Goal: Task Accomplishment & Management: Use online tool/utility

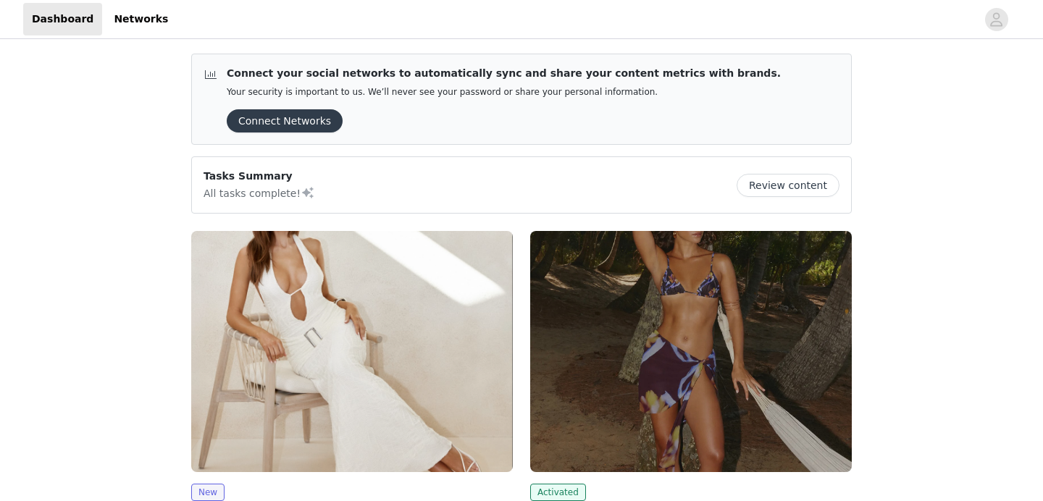
scroll to position [87, 0]
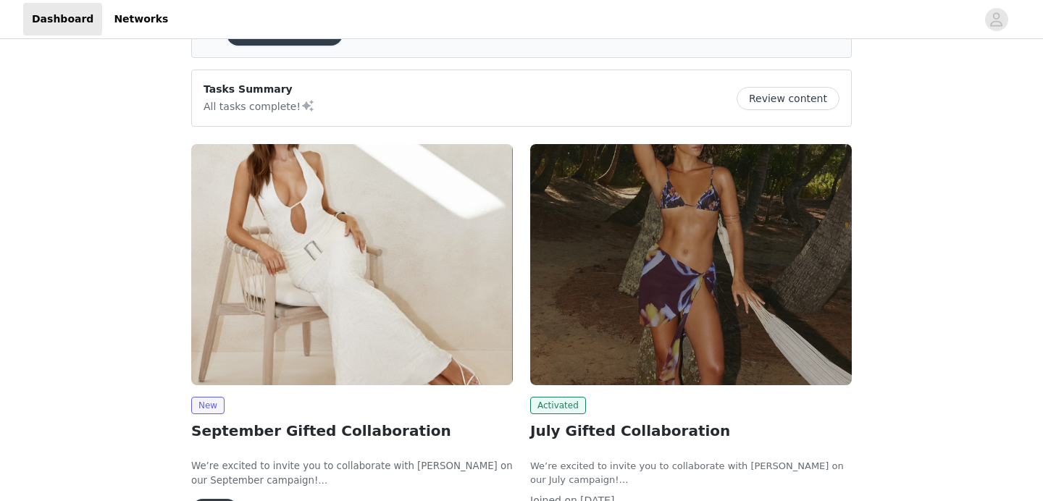
click at [360, 309] on img at bounding box center [352, 264] width 322 height 241
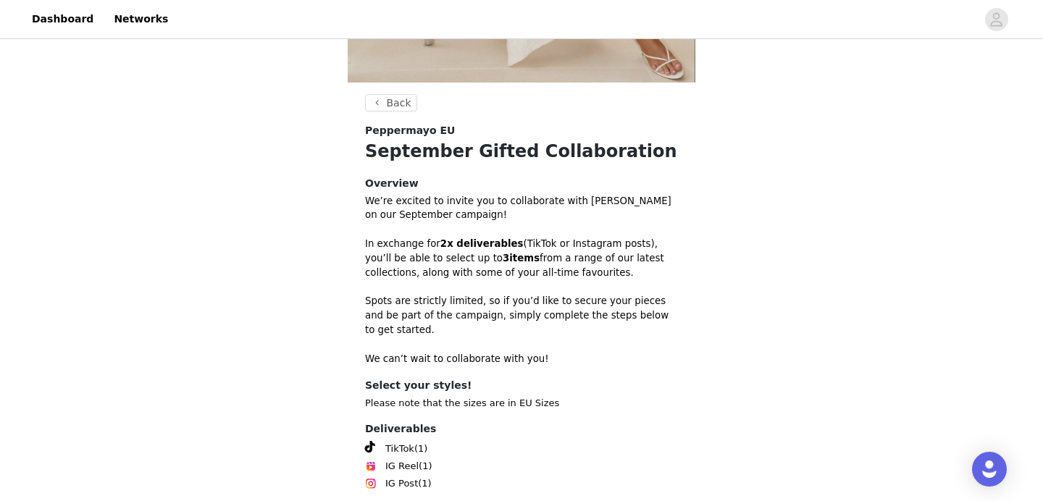
scroll to position [478, 0]
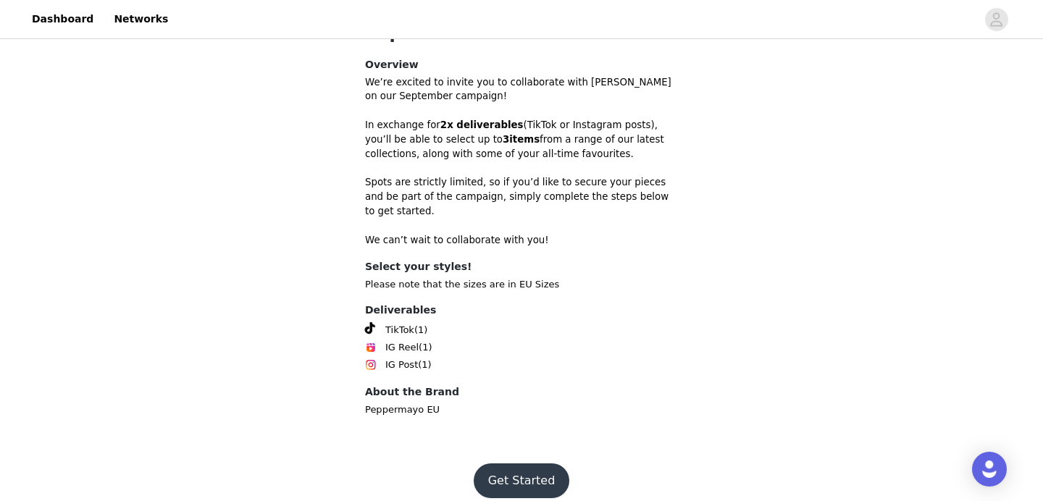
click at [499, 463] on button "Get Started" at bounding box center [522, 480] width 96 height 35
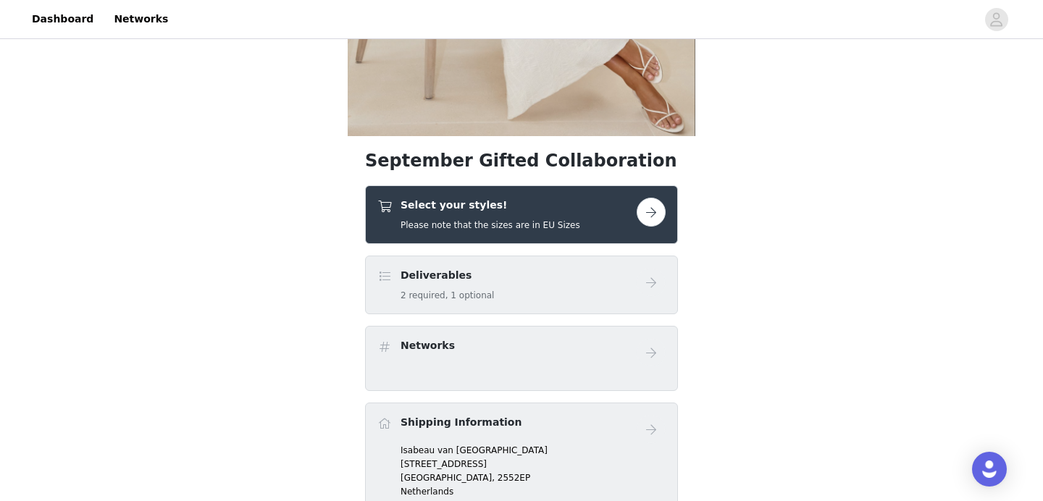
scroll to position [335, 0]
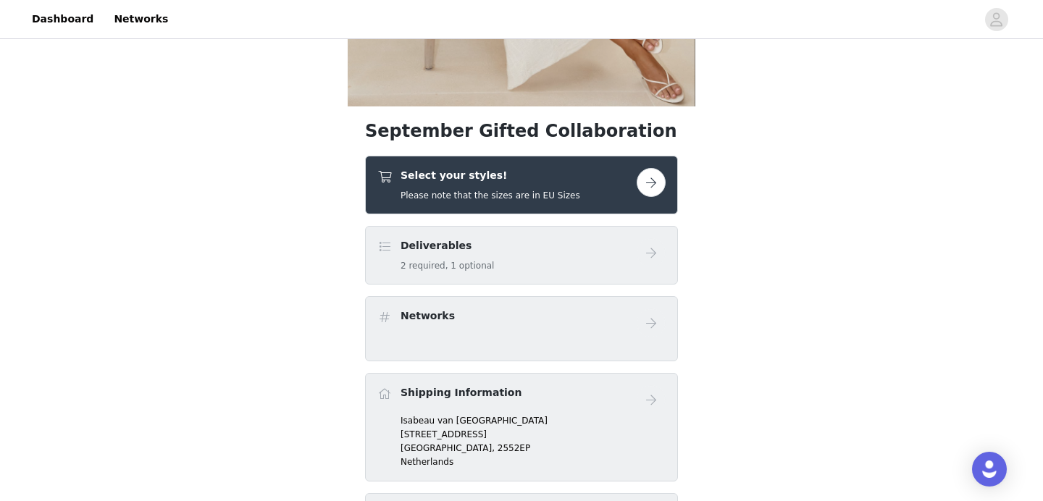
click at [658, 180] on button "button" at bounding box center [651, 182] width 29 height 29
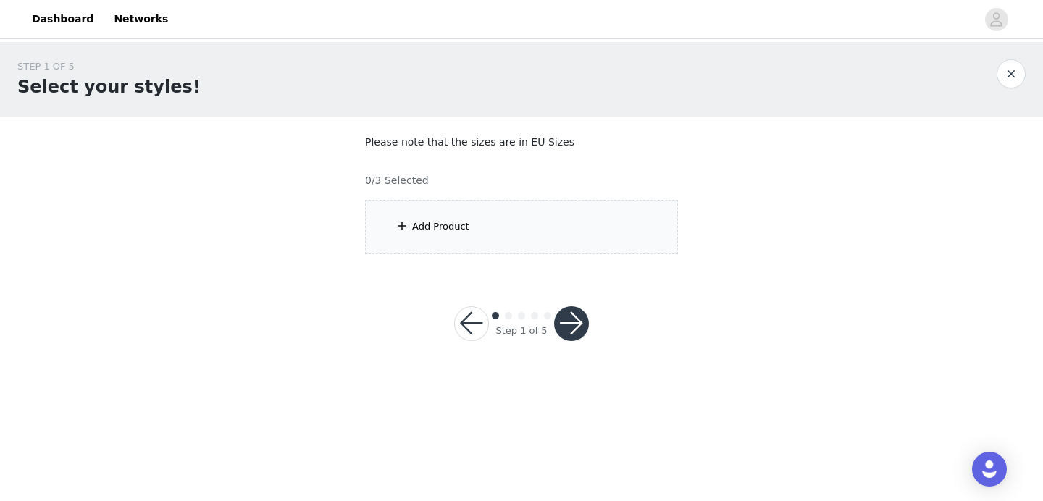
click at [469, 323] on button "button" at bounding box center [471, 323] width 35 height 35
